Goal: Task Accomplishment & Management: Use online tool/utility

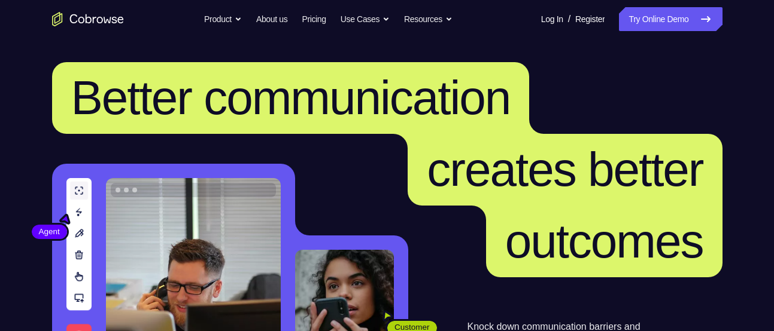
click at [631, 6] on nav "Go back Powerful, Flexible and Trustworthy. Avoid all extra friction for both A…" at bounding box center [387, 19] width 774 height 38
click at [639, 20] on link "Try Online Demo" at bounding box center [670, 19] width 103 height 24
click at [654, 13] on link "Try Online Demo" at bounding box center [670, 19] width 103 height 24
click at [662, 27] on link "Try Online Demo" at bounding box center [670, 19] width 103 height 24
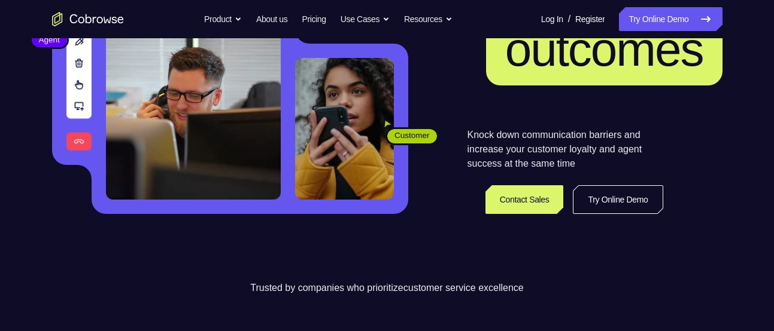
scroll to position [190, 0]
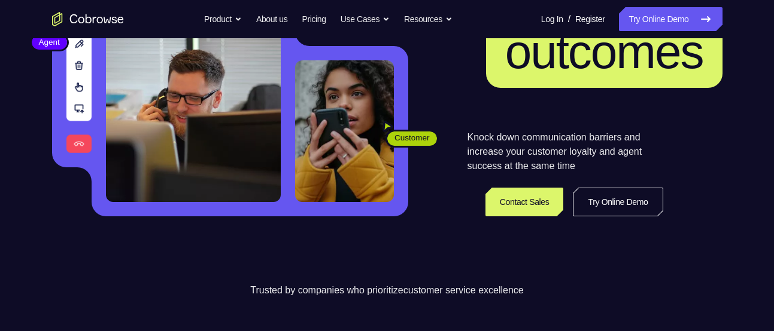
click at [667, 4] on nav "Go back Powerful, Flexible and Trustworthy. Avoid all extra friction for both A…" at bounding box center [387, 19] width 774 height 38
click at [667, 11] on link "Try Online Demo" at bounding box center [670, 19] width 103 height 24
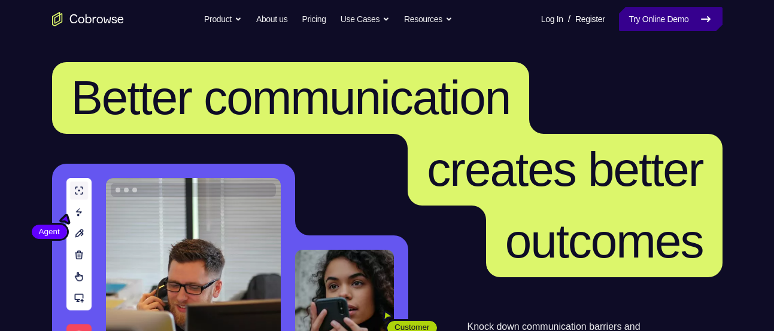
click at [653, 13] on link "Try Online Demo" at bounding box center [670, 19] width 103 height 24
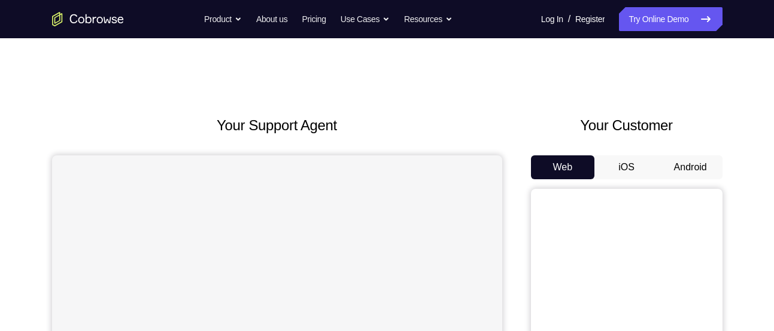
click at [689, 167] on button "Android" at bounding box center [690, 168] width 64 height 24
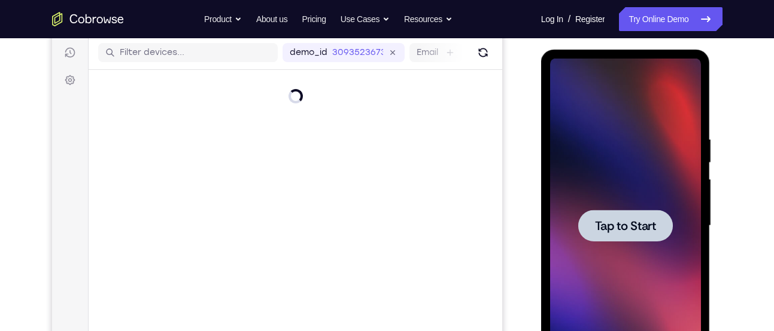
click at [604, 206] on div at bounding box center [625, 226] width 151 height 335
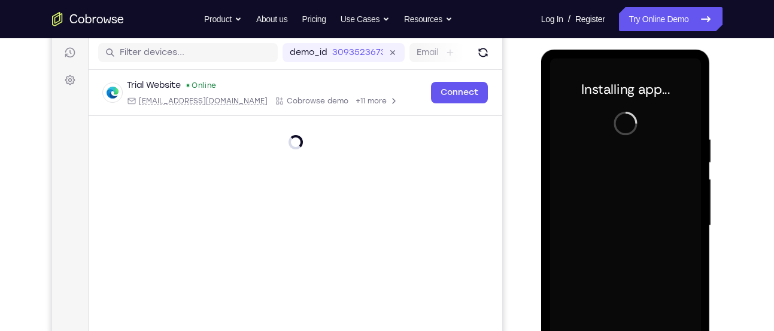
scroll to position [226, 0]
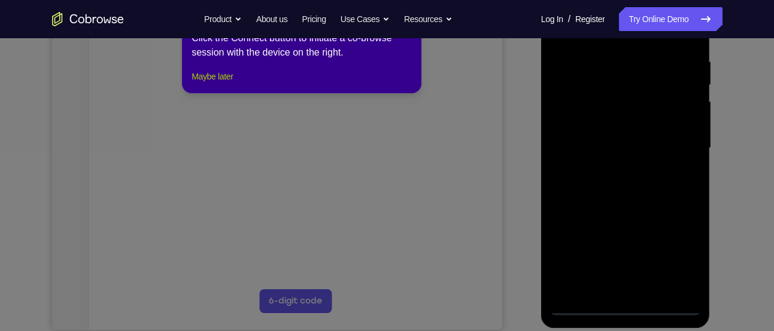
click at [223, 84] on button "Maybe later" at bounding box center [211, 76] width 41 height 14
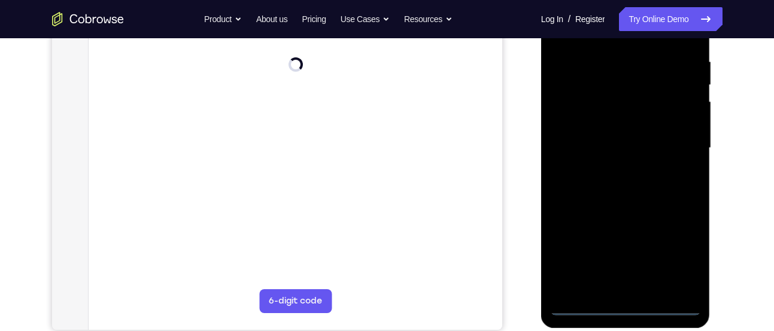
click at [623, 309] on div at bounding box center [625, 148] width 151 height 335
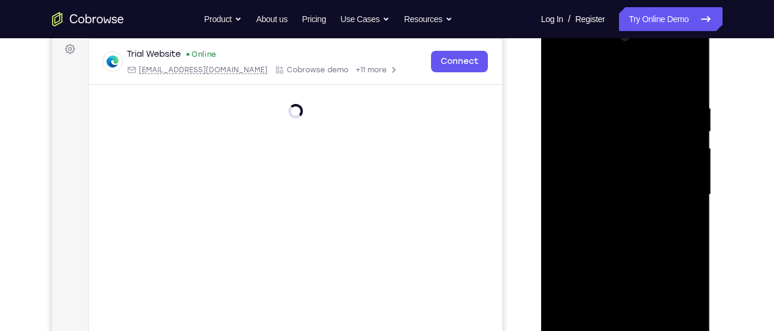
click at [677, 297] on div at bounding box center [625, 195] width 151 height 335
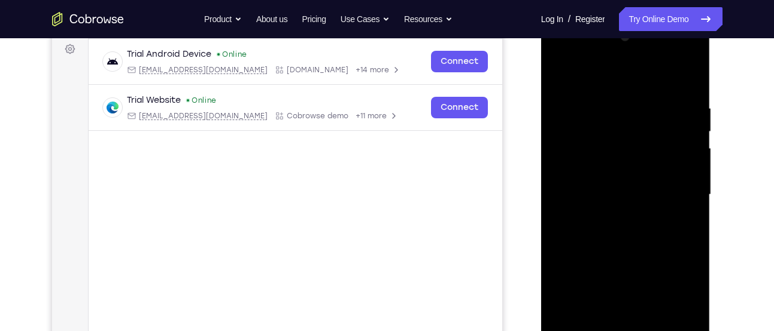
click at [599, 76] on div at bounding box center [625, 195] width 151 height 335
click at [676, 190] on div at bounding box center [625, 195] width 151 height 335
click at [615, 219] on div at bounding box center [625, 195] width 151 height 335
click at [626, 173] on div at bounding box center [625, 195] width 151 height 335
click at [626, 181] on div at bounding box center [625, 195] width 151 height 335
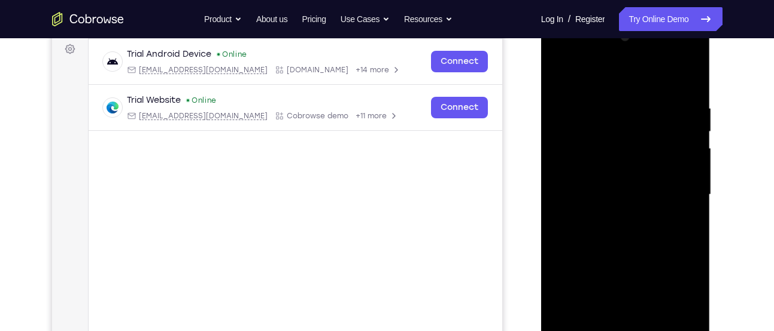
click at [610, 142] on div at bounding box center [625, 195] width 151 height 335
click at [609, 163] on div at bounding box center [625, 195] width 151 height 335
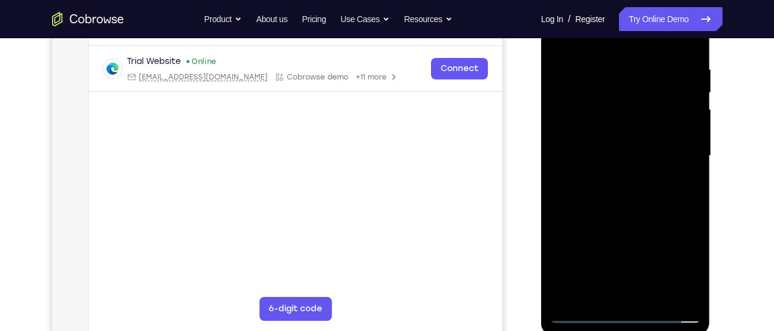
scroll to position [223, 0]
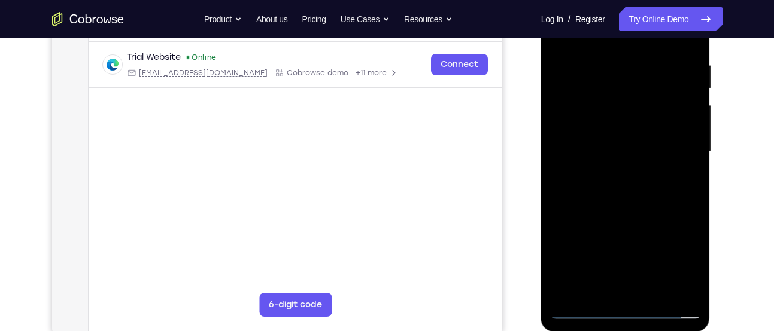
click at [592, 148] on div at bounding box center [625, 151] width 151 height 335
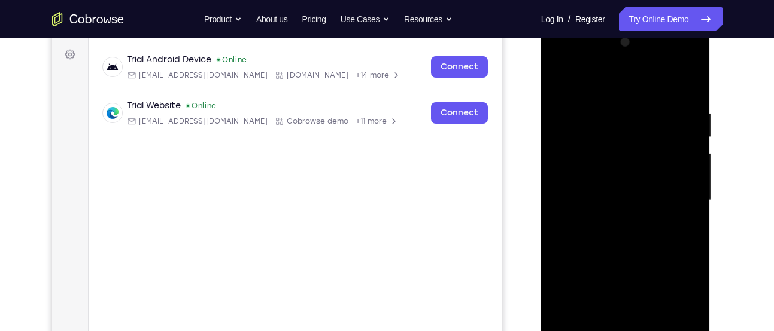
scroll to position [174, 0]
click at [597, 239] on div at bounding box center [625, 201] width 151 height 335
click at [633, 232] on div at bounding box center [625, 201] width 151 height 335
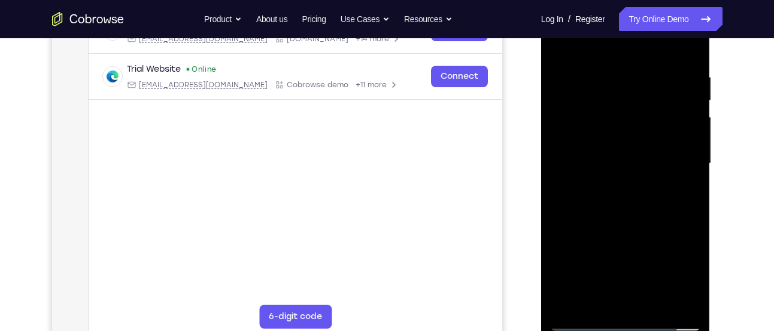
scroll to position [214, 0]
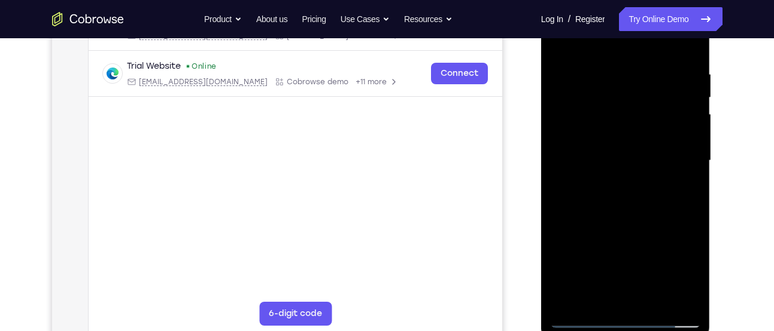
click at [640, 220] on div at bounding box center [625, 160] width 151 height 335
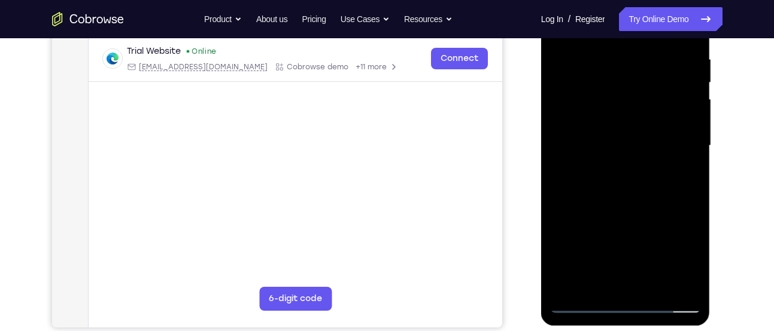
scroll to position [230, 0]
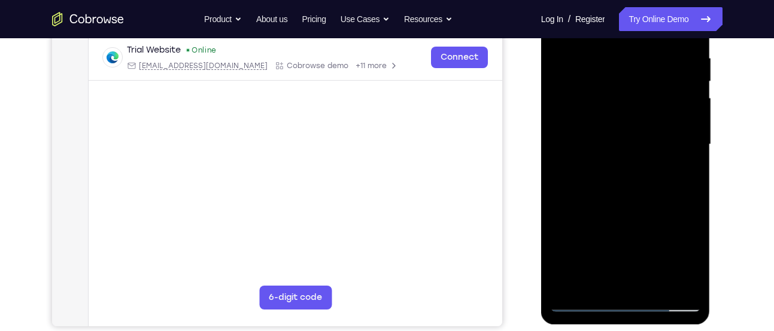
click at [692, 201] on div at bounding box center [625, 144] width 151 height 335
click at [692, 196] on div at bounding box center [625, 144] width 151 height 335
click at [690, 197] on div at bounding box center [625, 144] width 151 height 335
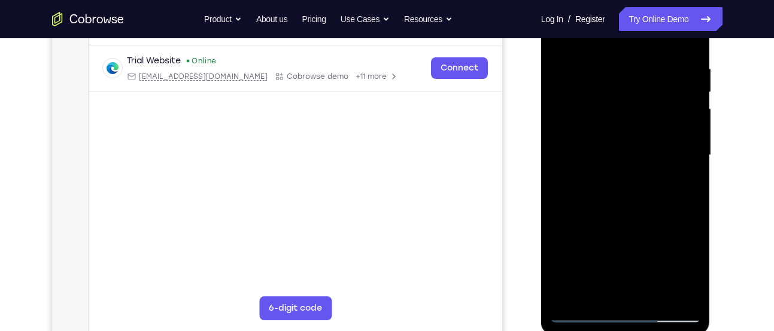
scroll to position [217, 0]
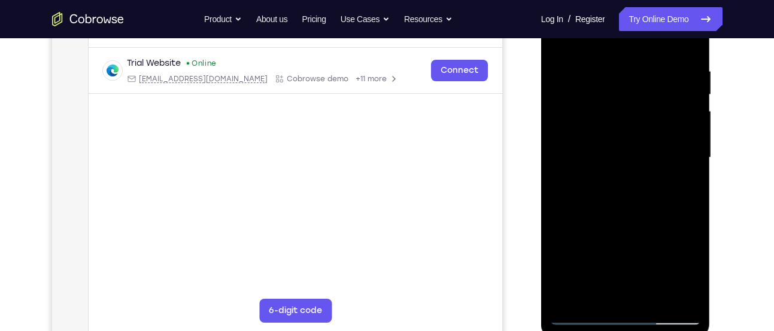
click at [691, 212] on div at bounding box center [625, 157] width 151 height 335
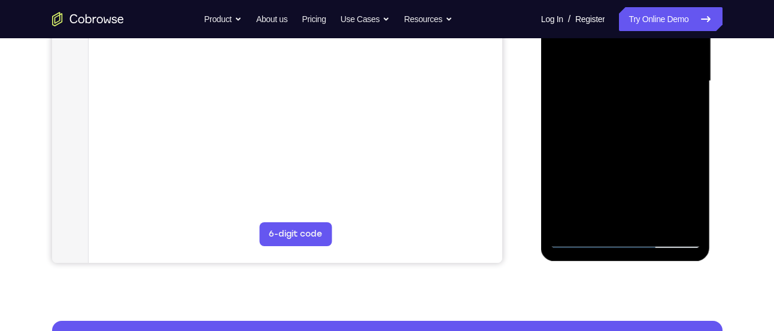
scroll to position [293, 0]
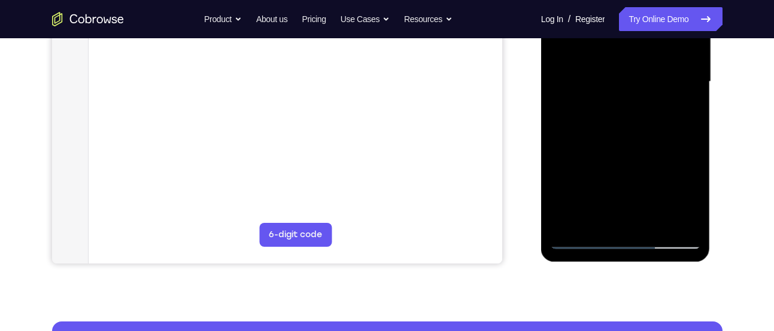
click at [693, 206] on div at bounding box center [625, 81] width 151 height 335
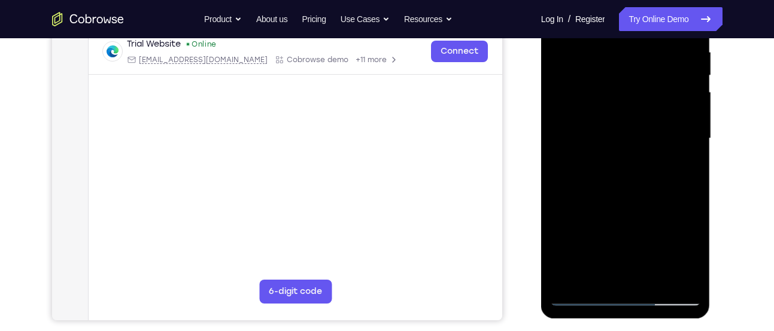
scroll to position [230, 0]
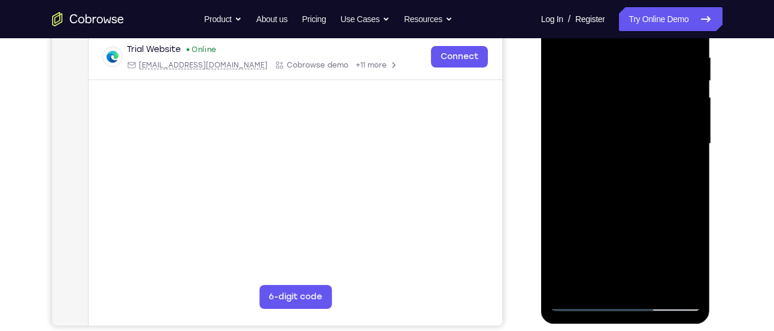
drag, startPoint x: 649, startPoint y: 236, endPoint x: 644, endPoint y: 127, distance: 109.6
click at [644, 127] on div at bounding box center [625, 144] width 151 height 335
drag, startPoint x: 649, startPoint y: 98, endPoint x: 643, endPoint y: 210, distance: 112.7
click at [643, 210] on div at bounding box center [625, 144] width 151 height 335
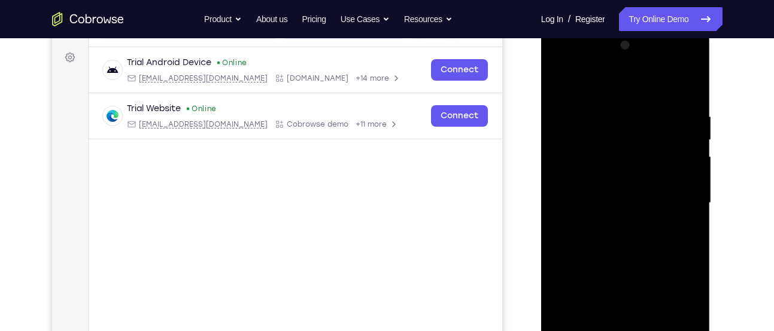
scroll to position [166, 0]
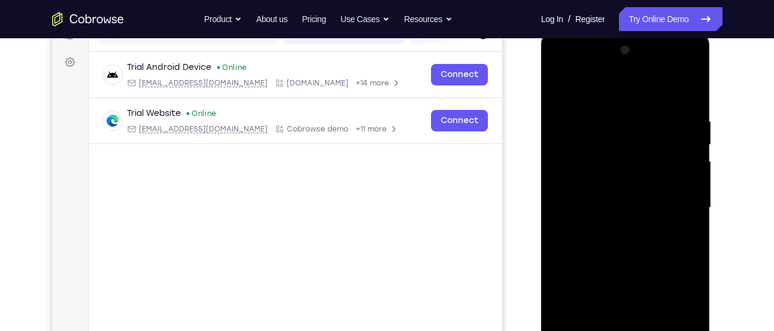
click at [613, 108] on div at bounding box center [625, 208] width 151 height 335
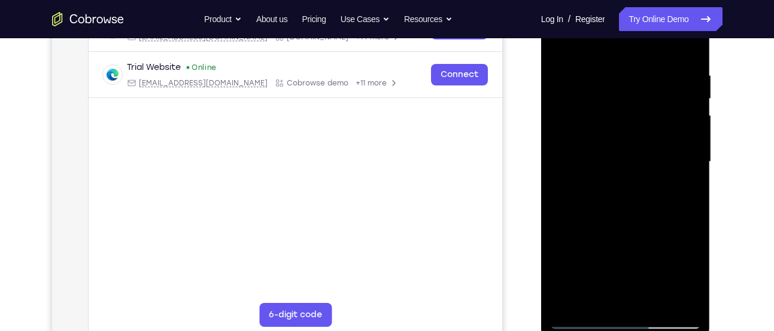
scroll to position [223, 0]
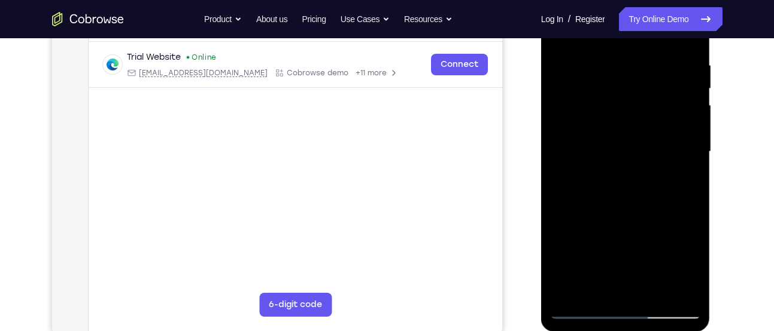
click at [670, 288] on div at bounding box center [625, 151] width 151 height 335
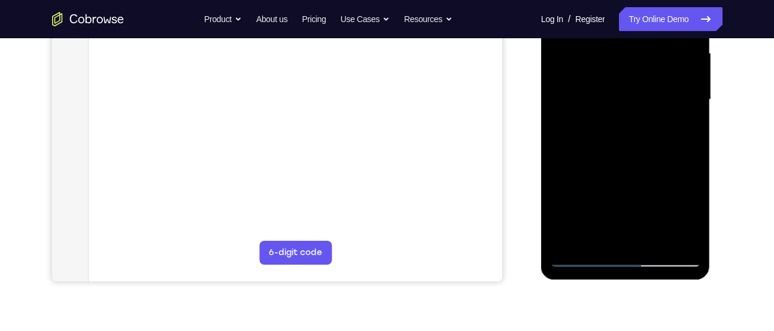
scroll to position [275, 0]
click at [675, 235] on div at bounding box center [625, 99] width 151 height 335
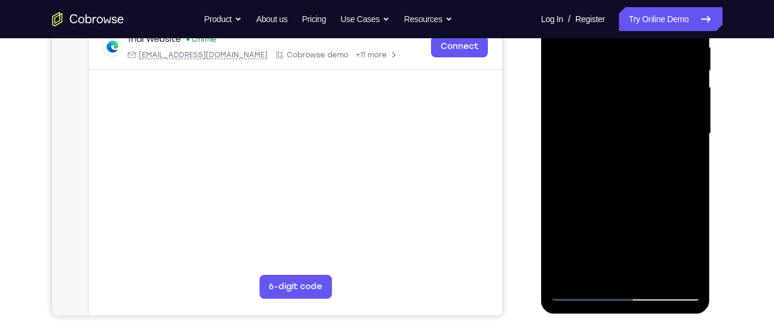
scroll to position [241, 0]
click at [668, 269] on div at bounding box center [625, 133] width 151 height 335
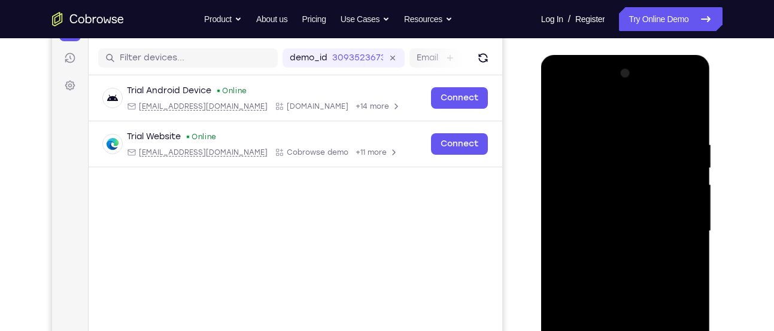
scroll to position [144, 0]
click at [690, 191] on div at bounding box center [625, 230] width 151 height 335
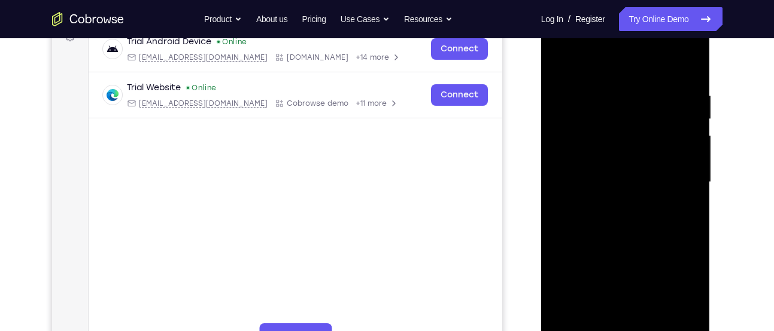
scroll to position [193, 0]
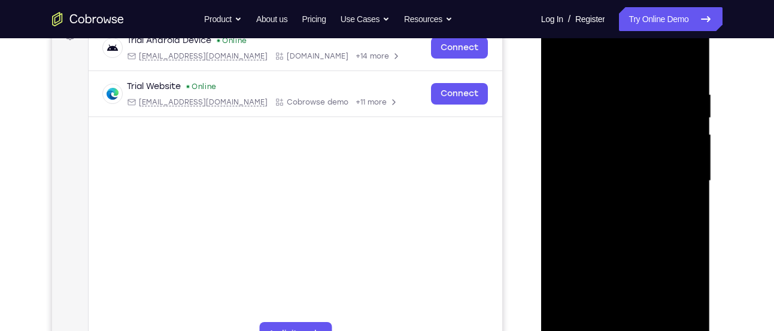
click at [687, 63] on div at bounding box center [625, 181] width 151 height 335
click at [571, 323] on div at bounding box center [625, 181] width 151 height 335
click at [693, 59] on div at bounding box center [625, 181] width 151 height 335
drag, startPoint x: 622, startPoint y: 110, endPoint x: 620, endPoint y: 145, distance: 34.8
click at [620, 145] on div at bounding box center [625, 181] width 151 height 335
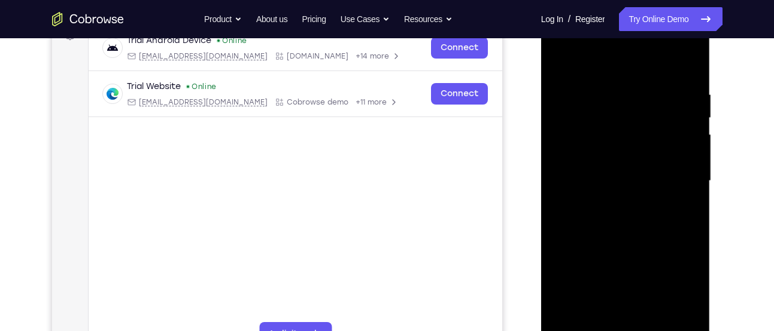
click at [593, 92] on div at bounding box center [625, 181] width 151 height 335
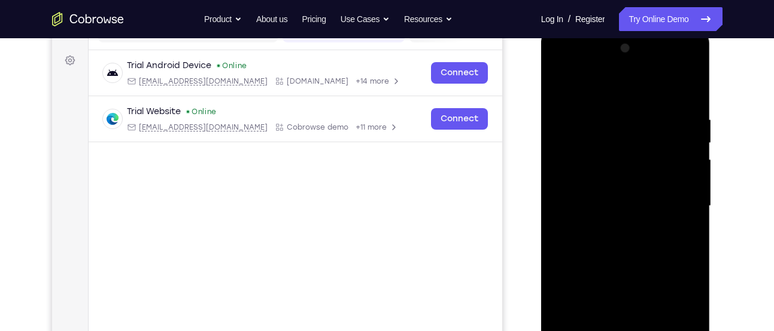
scroll to position [166, 0]
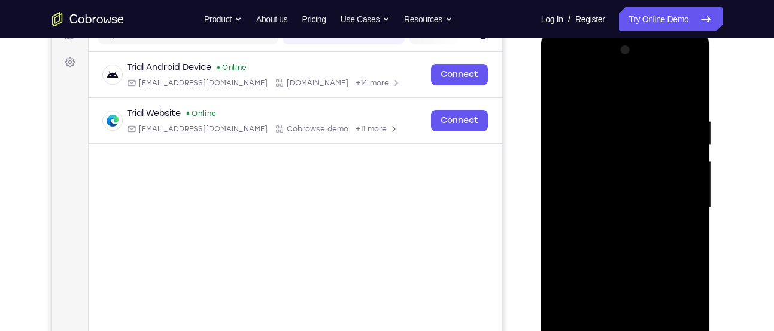
click at [559, 86] on div at bounding box center [625, 208] width 151 height 335
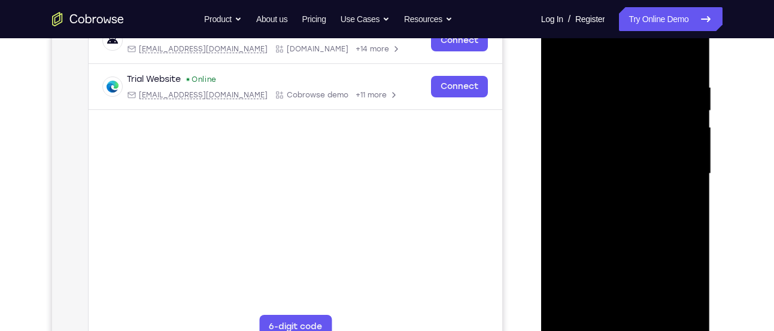
scroll to position [201, 0]
drag, startPoint x: 597, startPoint y: 168, endPoint x: 592, endPoint y: 206, distance: 38.6
click at [592, 206] on div at bounding box center [625, 173] width 151 height 335
click at [594, 153] on div at bounding box center [625, 173] width 151 height 335
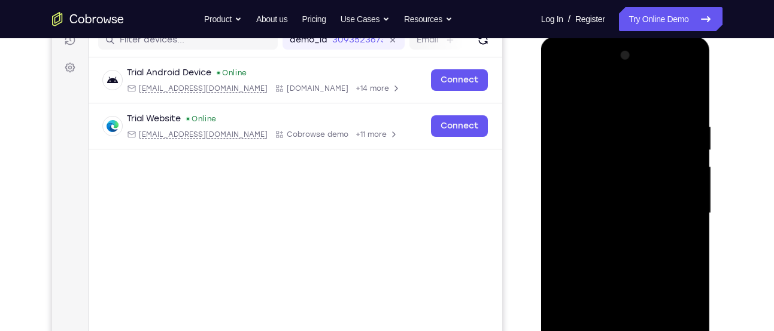
scroll to position [160, 0]
click at [560, 93] on div at bounding box center [625, 214] width 151 height 335
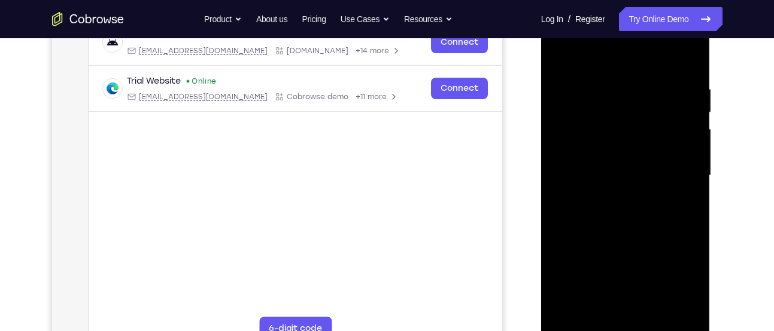
scroll to position [200, 0]
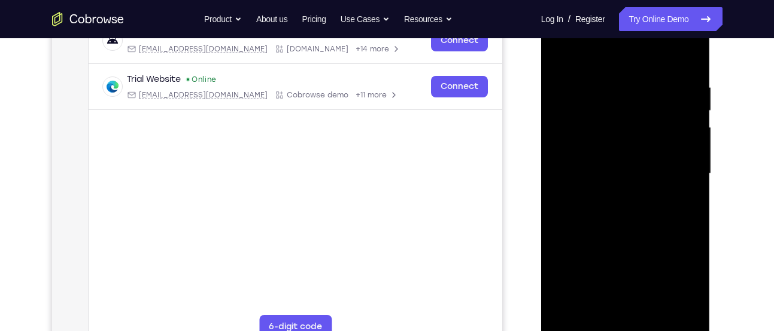
click at [582, 129] on div at bounding box center [625, 174] width 151 height 335
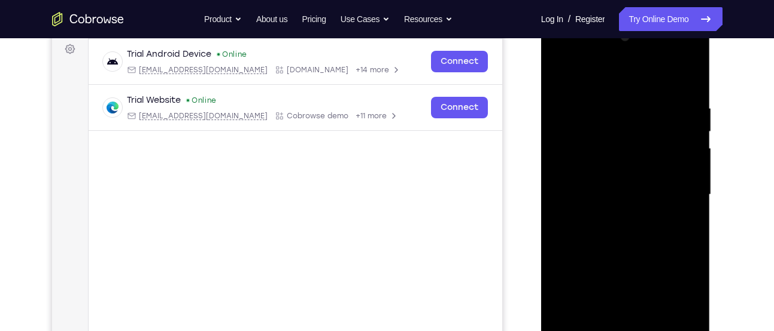
scroll to position [170, 0]
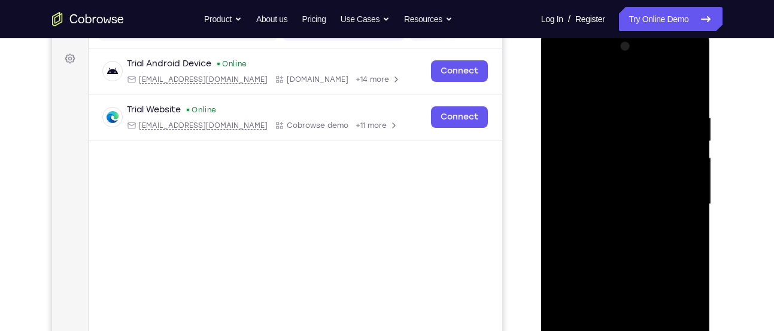
click at [559, 81] on div at bounding box center [625, 204] width 151 height 335
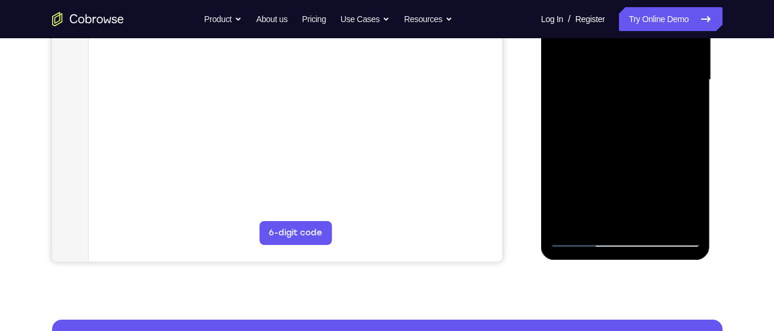
scroll to position [296, 0]
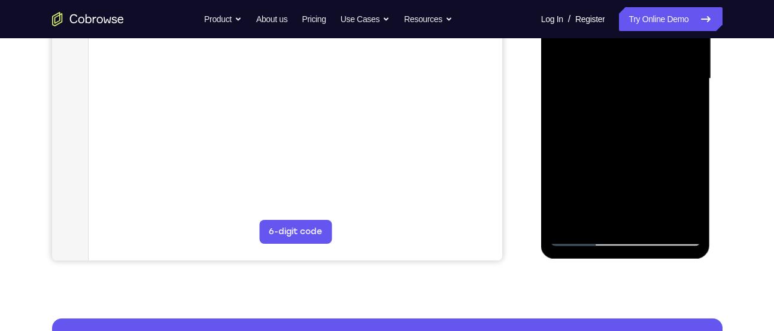
click at [572, 222] on div at bounding box center [625, 78] width 151 height 335
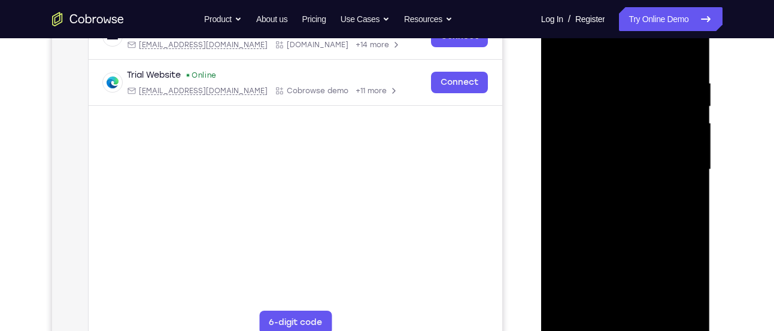
scroll to position [202, 0]
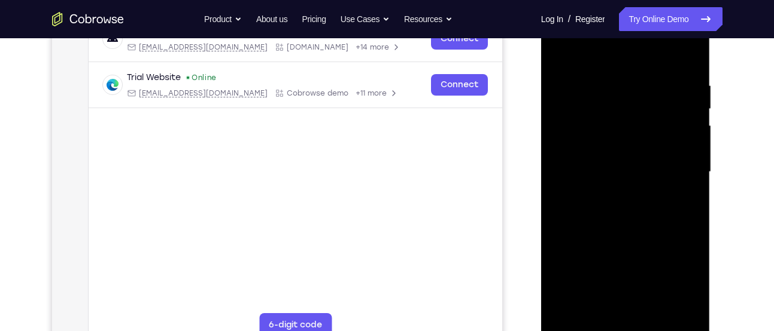
click at [603, 174] on div at bounding box center [625, 172] width 151 height 335
drag, startPoint x: 674, startPoint y: 82, endPoint x: 585, endPoint y: 75, distance: 90.0
click at [585, 75] on div at bounding box center [625, 172] width 151 height 335
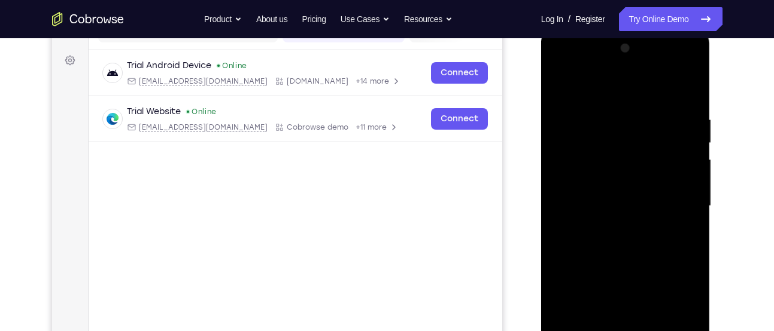
scroll to position [166, 0]
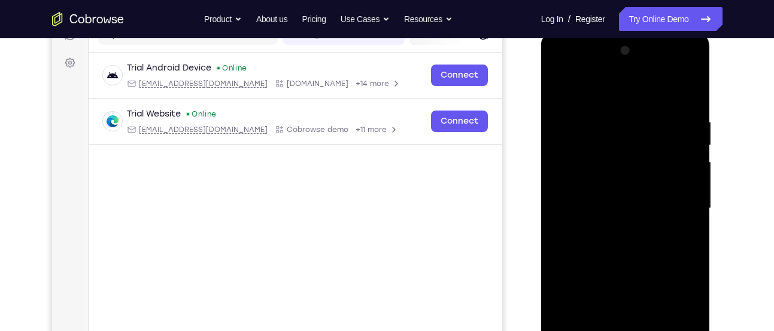
drag, startPoint x: 680, startPoint y: 126, endPoint x: 633, endPoint y: 124, distance: 46.7
click at [633, 124] on div at bounding box center [625, 208] width 151 height 335
click at [590, 118] on div at bounding box center [625, 208] width 151 height 335
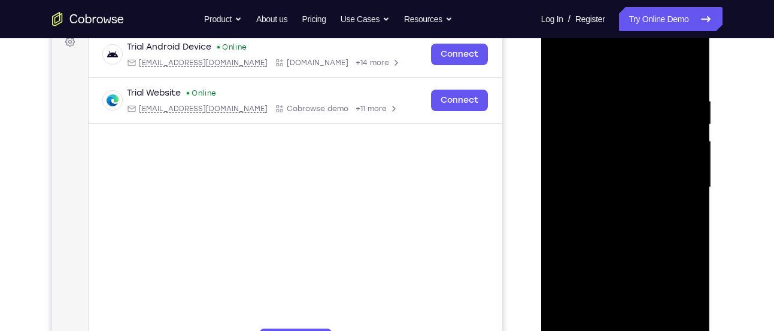
scroll to position [186, 0]
click at [676, 190] on div at bounding box center [625, 188] width 151 height 335
click at [691, 179] on div at bounding box center [625, 188] width 151 height 335
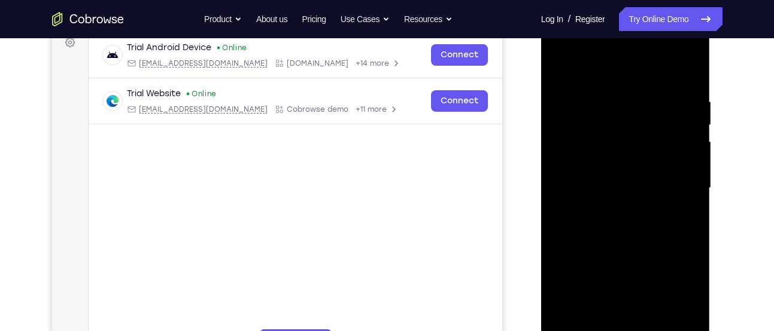
click at [691, 179] on div at bounding box center [625, 188] width 151 height 335
click at [688, 162] on div at bounding box center [625, 188] width 151 height 335
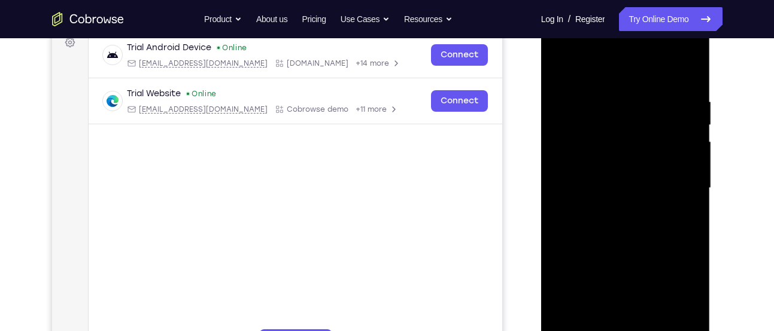
click at [688, 162] on div at bounding box center [625, 188] width 151 height 335
click at [694, 159] on div at bounding box center [625, 188] width 151 height 335
